Goal: Task Accomplishment & Management: Use online tool/utility

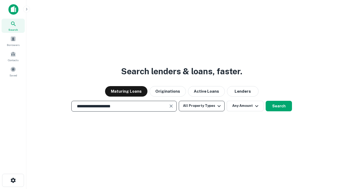
type input "**********"
click at [202, 106] on button "All Property Types" at bounding box center [202, 106] width 46 height 11
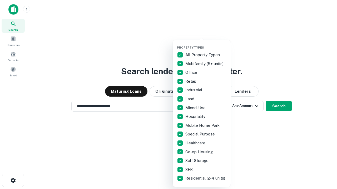
click at [206, 44] on button "button" at bounding box center [206, 44] width 58 height 0
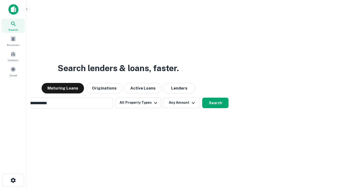
scroll to position [8, 0]
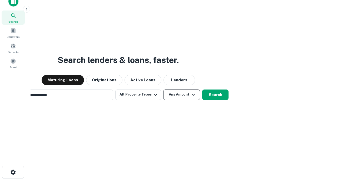
click at [163, 90] on button "Any Amount" at bounding box center [181, 95] width 37 height 11
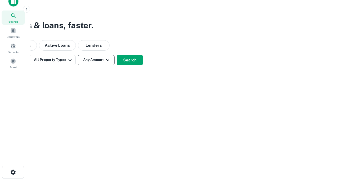
scroll to position [8, 0]
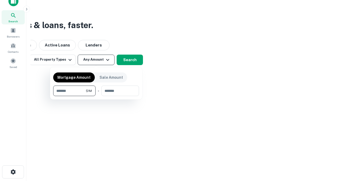
type input "*******"
click at [96, 96] on button "button" at bounding box center [96, 96] width 86 height 0
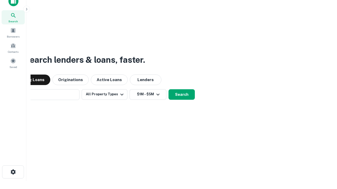
scroll to position [8, 0]
click at [168, 90] on button "Search" at bounding box center [181, 95] width 26 height 11
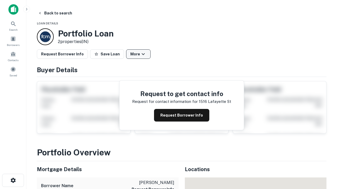
click at [138, 54] on button "More" at bounding box center [138, 53] width 24 height 9
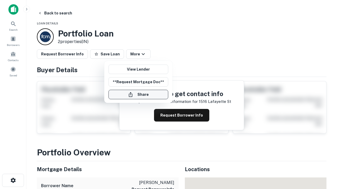
click at [138, 95] on button "Share" at bounding box center [138, 94] width 60 height 9
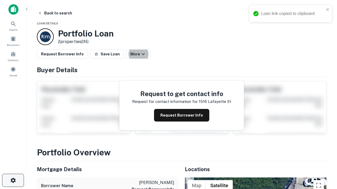
click at [13, 181] on icon "button" at bounding box center [13, 181] width 6 height 6
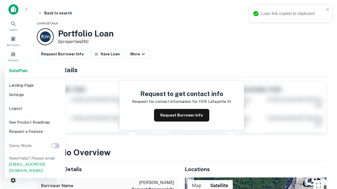
click at [35, 108] on li "Logout" at bounding box center [35, 108] width 56 height 9
